Goal: Task Accomplishment & Management: Manage account settings

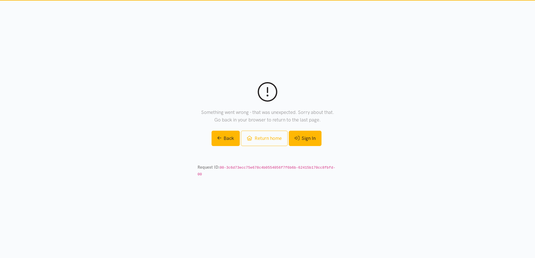
click at [313, 141] on link "Sign In" at bounding box center [305, 138] width 33 height 15
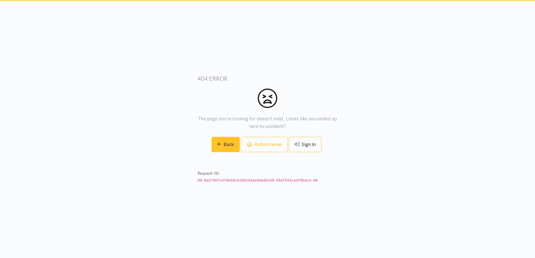
click at [219, 147] on link "Back" at bounding box center [225, 144] width 29 height 15
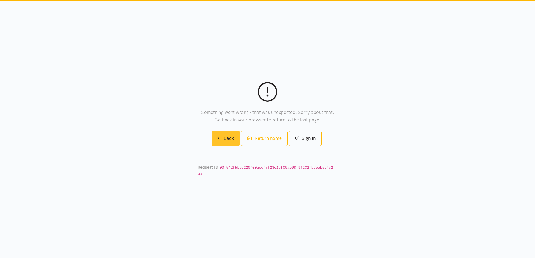
click at [229, 144] on link "Back" at bounding box center [225, 138] width 29 height 15
click at [263, 142] on link "Return home" at bounding box center [264, 138] width 46 height 15
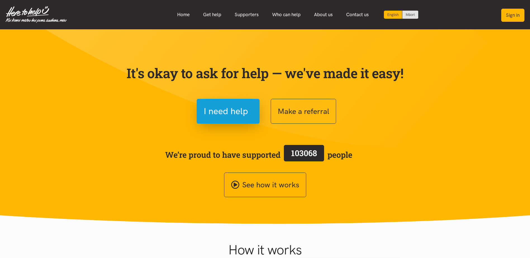
click at [519, 16] on button "Sign in" at bounding box center [513, 15] width 23 height 13
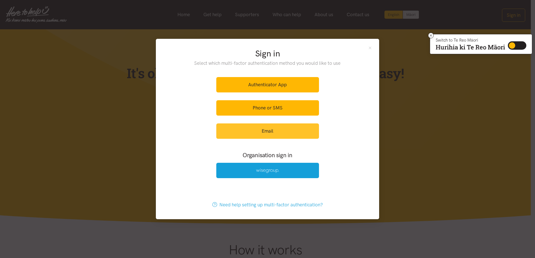
click at [267, 131] on link "Email" at bounding box center [267, 131] width 103 height 15
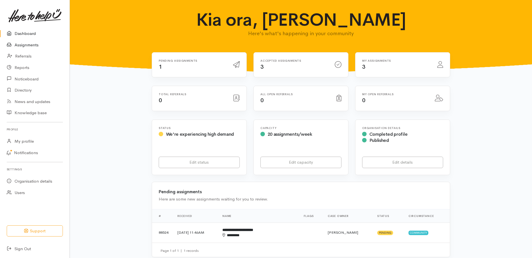
click at [28, 45] on link "Assignments" at bounding box center [35, 44] width 70 height 11
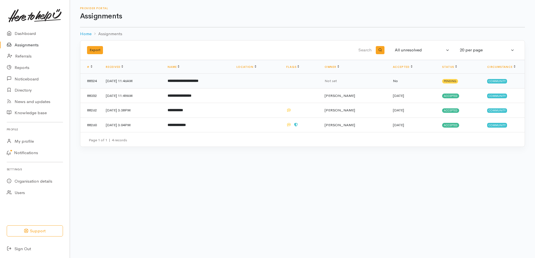
click at [120, 82] on td "[DATE] 11:46AM" at bounding box center [132, 81] width 62 height 15
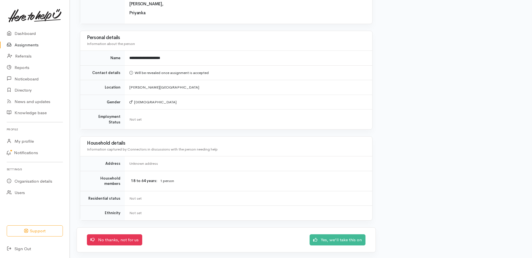
scroll to position [298, 0]
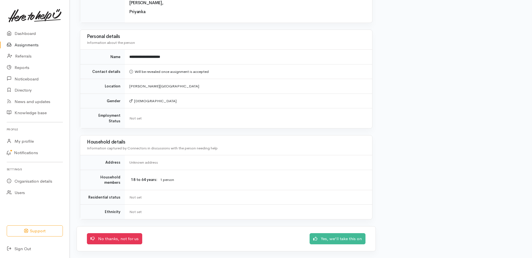
click at [32, 44] on link "Assignments" at bounding box center [35, 44] width 70 height 11
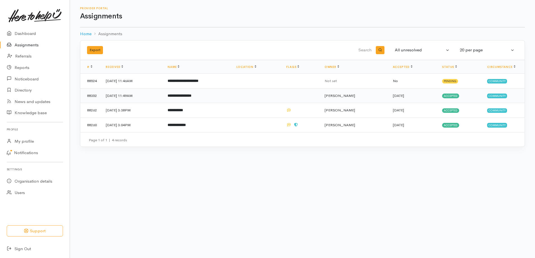
click at [111, 96] on td "[DATE] 11:49AM" at bounding box center [132, 95] width 62 height 15
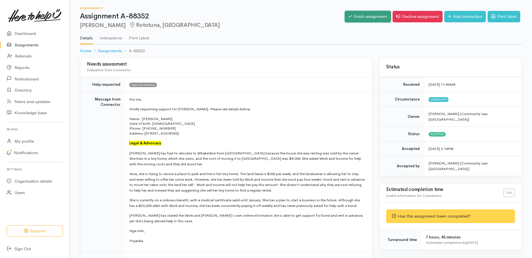
click at [365, 17] on link "Finish assignment" at bounding box center [368, 16] width 46 height 11
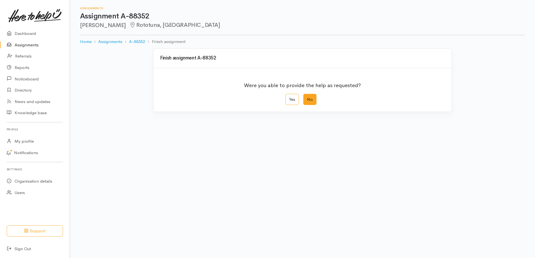
click at [310, 99] on label "No" at bounding box center [309, 99] width 13 height 11
click at [307, 98] on input "No" at bounding box center [305, 96] width 4 height 4
radio input "true"
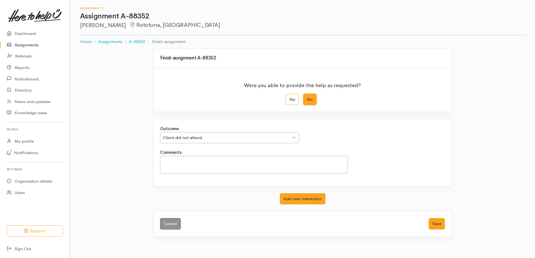
click at [292, 136] on div "Client did not attend Client did not attend" at bounding box center [229, 137] width 139 height 11
click at [171, 162] on textarea "Comments" at bounding box center [254, 165] width 188 height 18
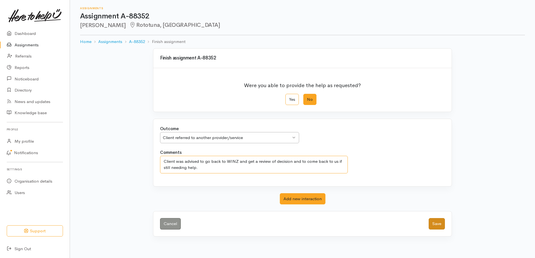
type textarea "Client was advised to go back to WINZ and get a review of decision and to come …"
click at [438, 224] on button "Save" at bounding box center [436, 223] width 16 height 11
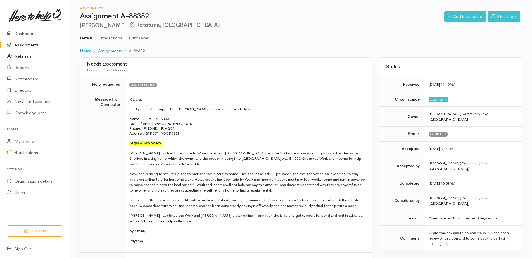
click at [22, 57] on link "Referrals" at bounding box center [35, 56] width 70 height 11
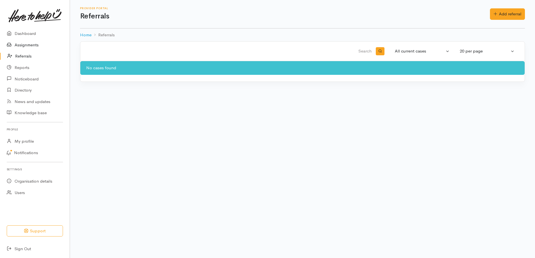
click at [23, 43] on link "Assignments" at bounding box center [35, 44] width 70 height 11
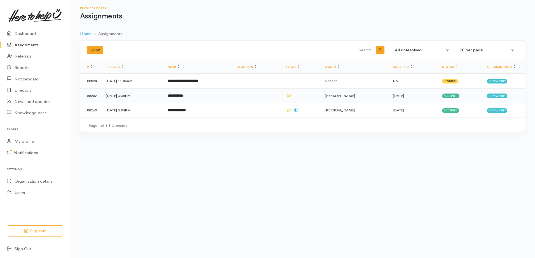
click at [124, 96] on td "[DATE] 3:38PM" at bounding box center [132, 95] width 62 height 15
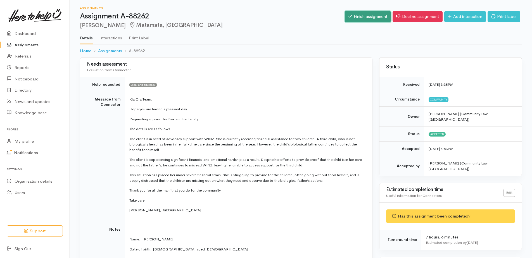
click at [353, 15] on link "Finish assignment" at bounding box center [368, 16] width 46 height 11
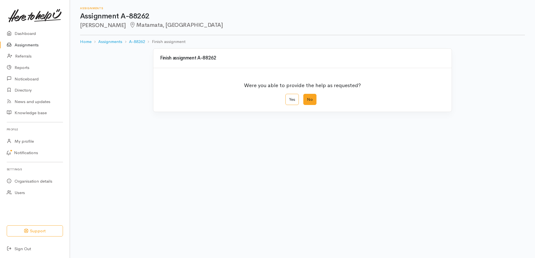
click at [311, 96] on label "No" at bounding box center [309, 99] width 13 height 11
click at [307, 96] on input "No" at bounding box center [305, 96] width 4 height 4
radio input "true"
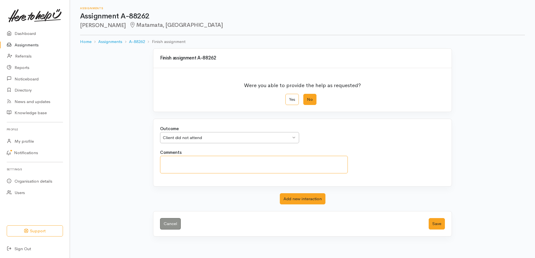
click at [167, 165] on textarea "Comments" at bounding box center [254, 165] width 188 height 18
paste textarea "https://www.justice.govt.nz/courts/going-to-court/legal-aid/"
type textarea "https://www.justice.govt.nz/courts/going-to-court/legal-aid/"
click at [292, 161] on textarea "https://www.justice.govt.nz/courts/going-to-court/legal-aid/" at bounding box center [254, 165] width 188 height 18
drag, startPoint x: 293, startPoint y: 161, endPoint x: 154, endPoint y: 161, distance: 139.0
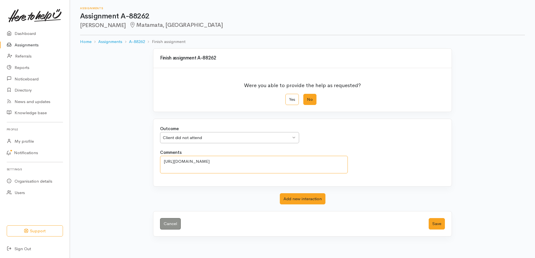
click at [154, 161] on div "Outcome We delivered the help requested We delivered the help requested We deli…" at bounding box center [302, 152] width 298 height 67
click at [164, 161] on textarea "Comments" at bounding box center [254, 165] width 188 height 18
paste textarea "will go back to WINZ for review of decison and if needed help will come back to…"
drag, startPoint x: 342, startPoint y: 160, endPoint x: 322, endPoint y: 160, distance: 20.1
click at [322, 160] on textarea "will go back to WINZ for review of decision and if needed help will come back t…" at bounding box center [254, 165] width 188 height 18
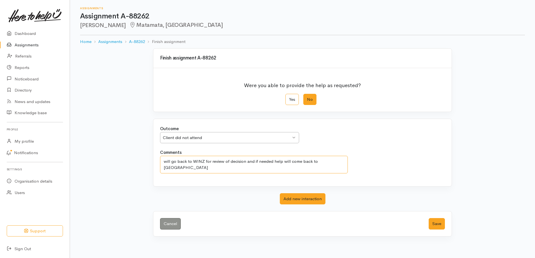
click at [295, 138] on div "Client did not attend Client did not attend" at bounding box center [229, 137] width 139 height 11
type textarea "will go back to WINZ for review of decision and if needed help will come back t…"
click at [293, 199] on button "Add new interaction" at bounding box center [303, 198] width 46 height 11
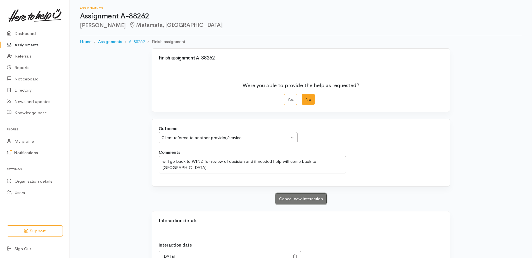
click at [293, 199] on button "Cancel new interaction" at bounding box center [301, 198] width 51 height 11
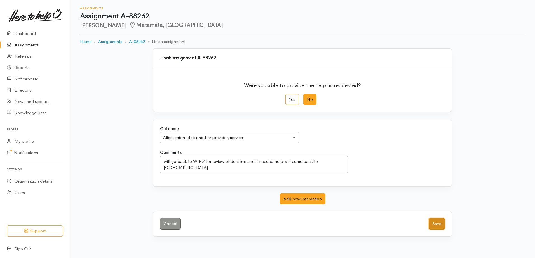
click at [434, 223] on button "Save" at bounding box center [436, 223] width 16 height 11
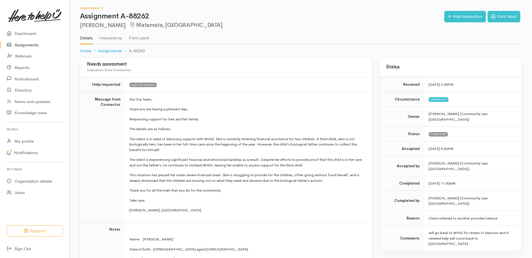
click at [24, 44] on link "Assignments" at bounding box center [35, 44] width 70 height 11
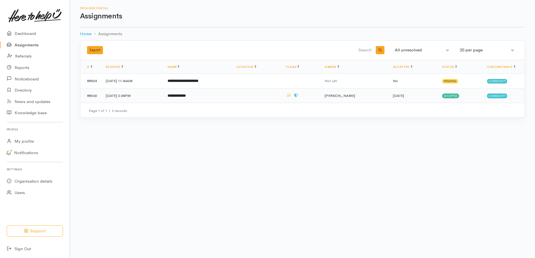
click at [118, 97] on td "1 Sep 2025, 3:04PM" at bounding box center [132, 95] width 62 height 15
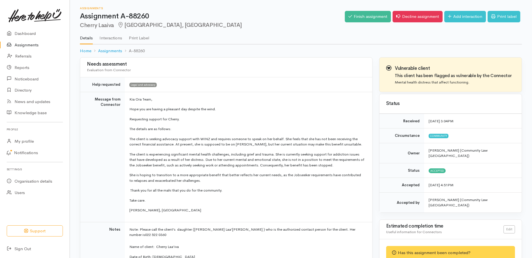
drag, startPoint x: 31, startPoint y: 43, endPoint x: 42, endPoint y: 44, distance: 11.2
click at [31, 43] on link "Assignments" at bounding box center [35, 44] width 70 height 11
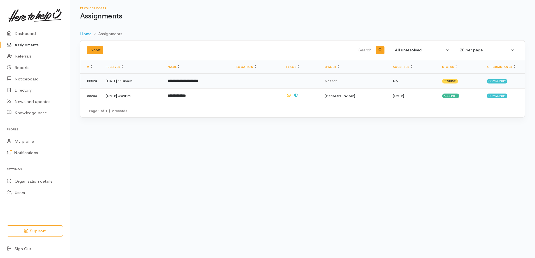
click at [115, 81] on td "[DATE] 11:46AM" at bounding box center [132, 81] width 62 height 15
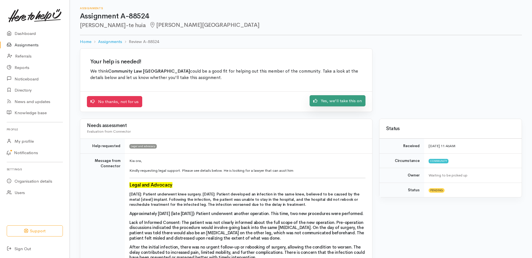
click at [334, 101] on link "Yes, we'll take this on" at bounding box center [338, 100] width 56 height 11
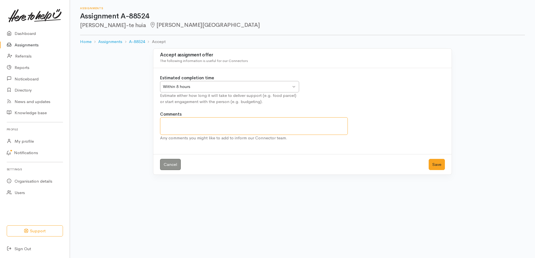
click at [167, 122] on textarea "Comments" at bounding box center [254, 126] width 188 height 18
click at [334, 121] on textarea "We may not be able to give him a lot of advice, but we can refer him to organis…" at bounding box center [254, 126] width 188 height 18
type textarea "W"
type textarea "Not sure how much advice we can give but"
drag, startPoint x: 229, startPoint y: 122, endPoint x: 114, endPoint y: 122, distance: 114.6
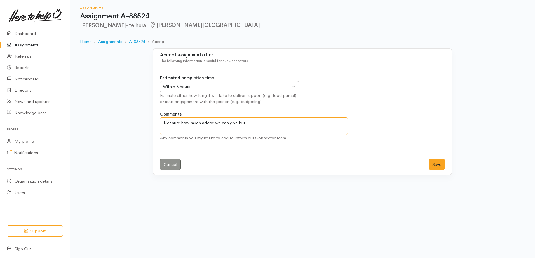
click at [114, 122] on div "Accept assignment offer The following information is useful for our Connectors …" at bounding box center [302, 115] width 465 height 134
click at [166, 162] on link "Cancel" at bounding box center [170, 164] width 21 height 11
